Goal: Information Seeking & Learning: Find contact information

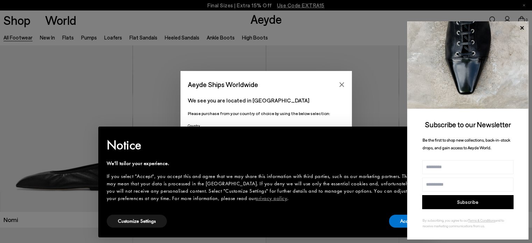
click at [522, 28] on icon at bounding box center [521, 27] width 3 height 3
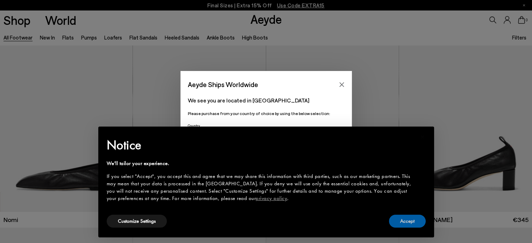
click at [407, 225] on button "Accept" at bounding box center [407, 221] width 37 height 13
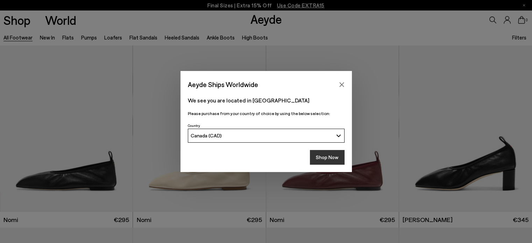
click at [330, 162] on button "Shop Now" at bounding box center [327, 157] width 35 height 15
click at [329, 156] on button "Shop Now" at bounding box center [327, 157] width 35 height 15
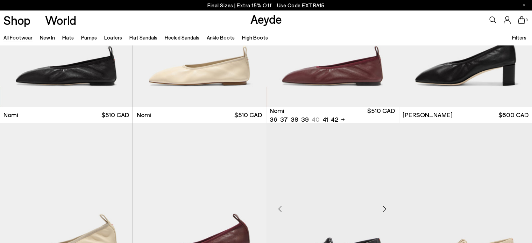
scroll to position [70, 0]
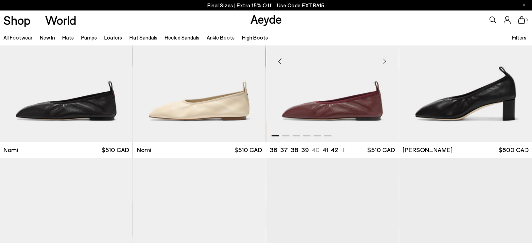
click at [329, 109] on img "1 / 6" at bounding box center [332, 58] width 133 height 167
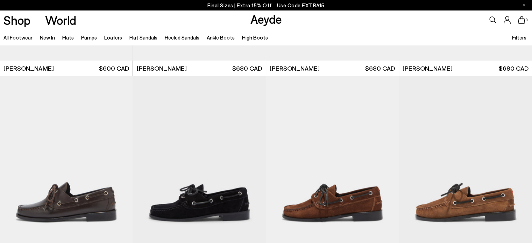
scroll to position [910, 0]
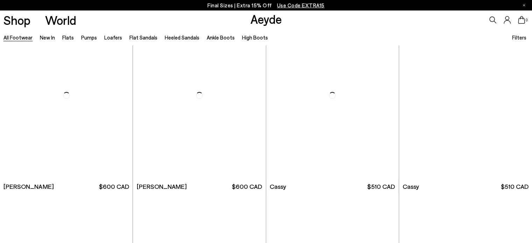
scroll to position [2760, 0]
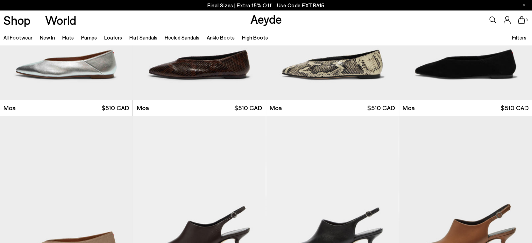
scroll to position [3150, 0]
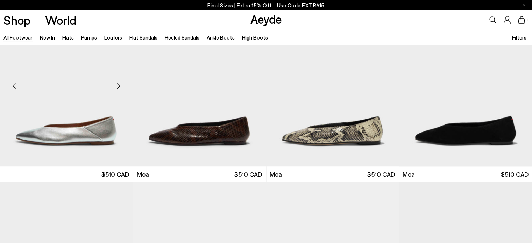
click at [91, 136] on img at bounding box center [66, 83] width 133 height 167
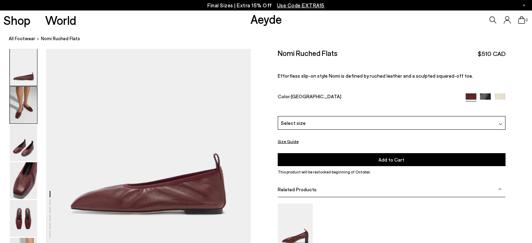
click at [18, 99] on img at bounding box center [23, 105] width 27 height 37
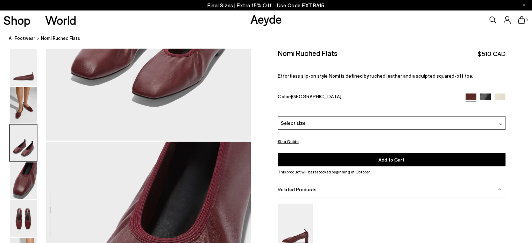
scroll to position [651, 0]
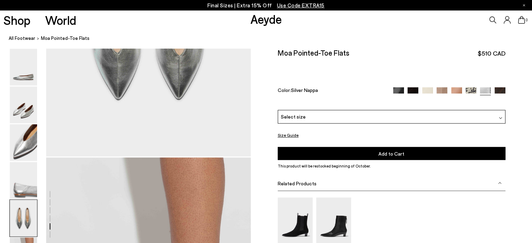
scroll to position [1155, 0]
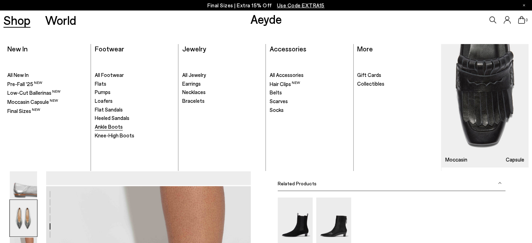
click at [118, 125] on span "Ankle Boots" at bounding box center [109, 127] width 28 height 6
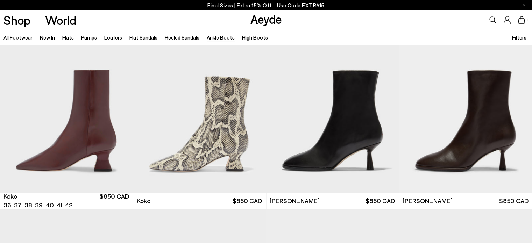
scroll to position [420, 0]
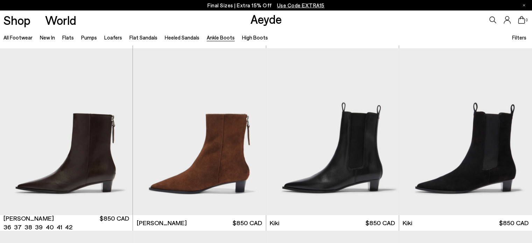
scroll to position [945, 0]
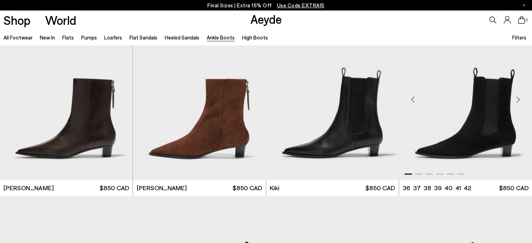
click at [462, 139] on img "1 / 6" at bounding box center [465, 96] width 133 height 167
click at [222, 119] on img "1 / 6" at bounding box center [199, 96] width 133 height 167
click at [219, 129] on img "1 / 6" at bounding box center [199, 96] width 133 height 167
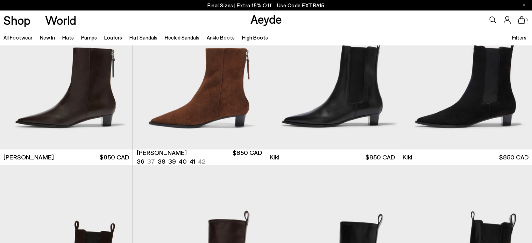
scroll to position [1085, 0]
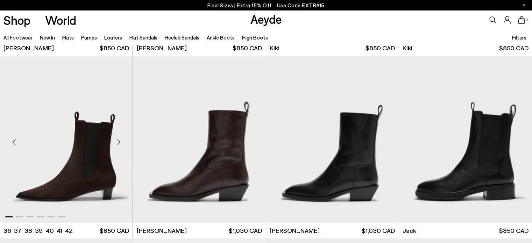
click at [85, 168] on img "1 / 6" at bounding box center [66, 139] width 133 height 167
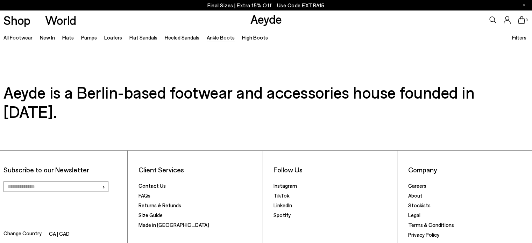
scroll to position [1678, 0]
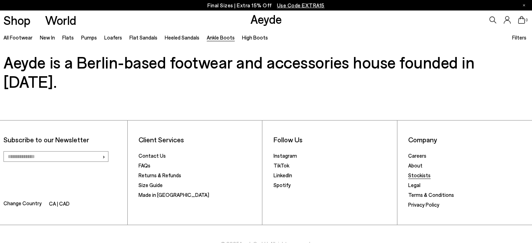
click at [419, 172] on link "Stockists" at bounding box center [419, 175] width 22 height 6
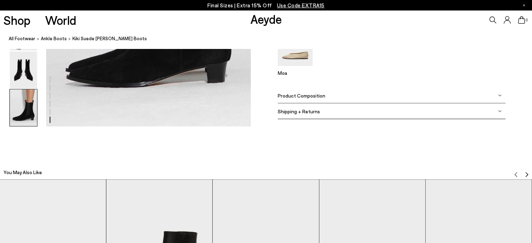
scroll to position [1645, 0]
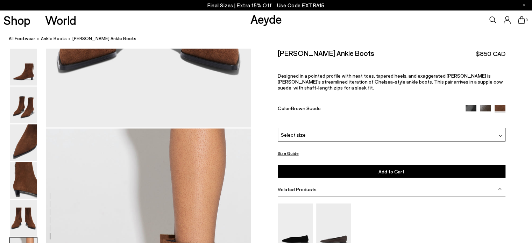
scroll to position [1536, 0]
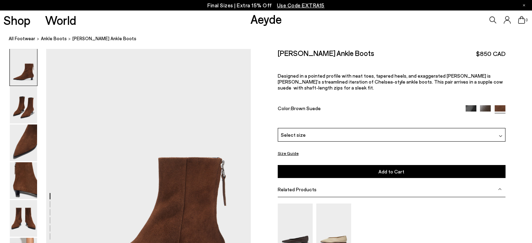
click at [486, 109] on img at bounding box center [485, 110] width 11 height 11
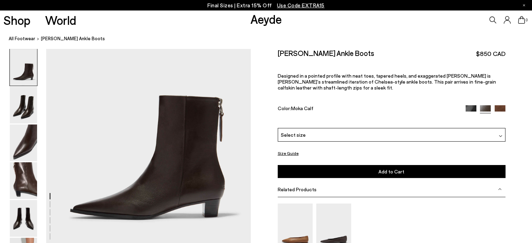
scroll to position [70, 0]
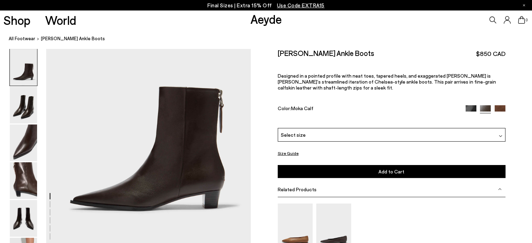
click at [470, 107] on img at bounding box center [471, 110] width 11 height 11
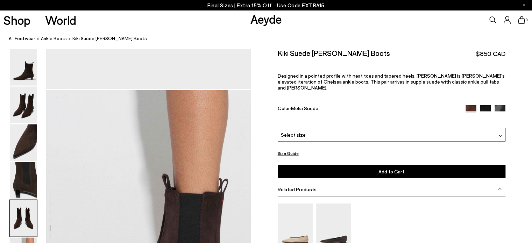
scroll to position [1470, 0]
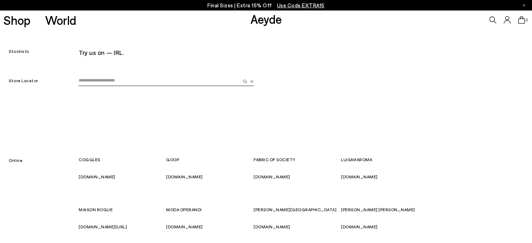
click at [86, 83] on input "email" at bounding box center [160, 81] width 162 height 10
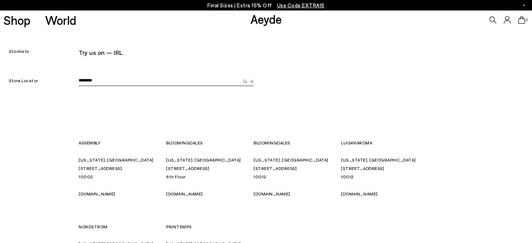
type input "********"
click at [241, 76] on button "submit" at bounding box center [244, 81] width 7 height 10
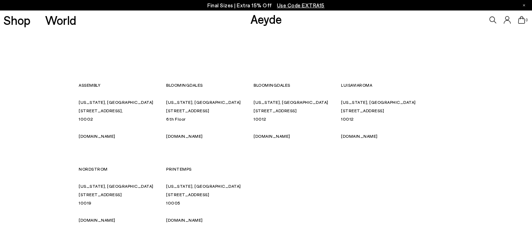
scroll to position [70, 0]
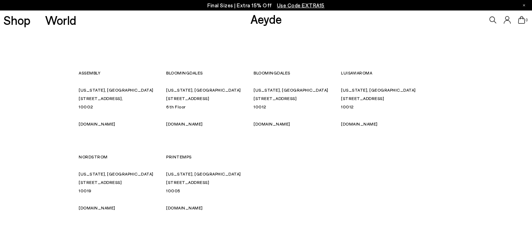
click at [101, 125] on link "[DOMAIN_NAME]" at bounding box center [97, 123] width 37 height 5
